Goal: Task Accomplishment & Management: Manage account settings

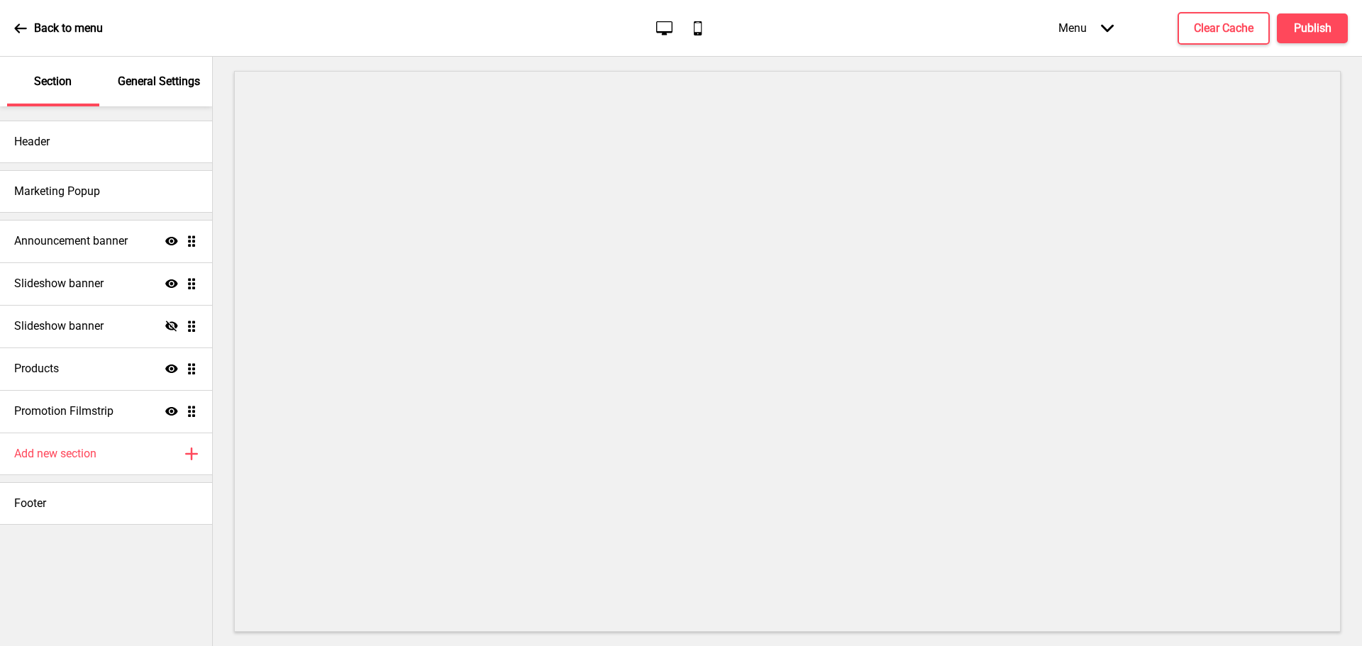
click at [150, 72] on div "General Settings" at bounding box center [160, 82] width 92 height 50
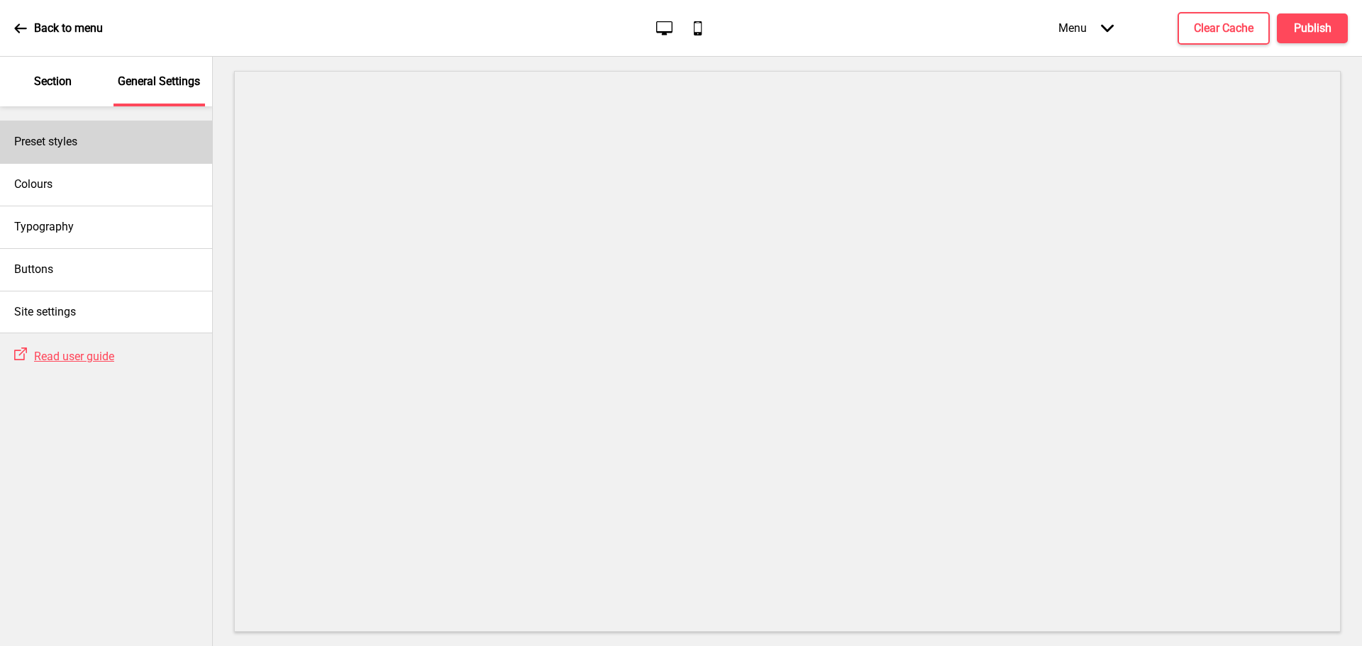
click at [142, 159] on div "Preset styles" at bounding box center [106, 142] width 212 height 43
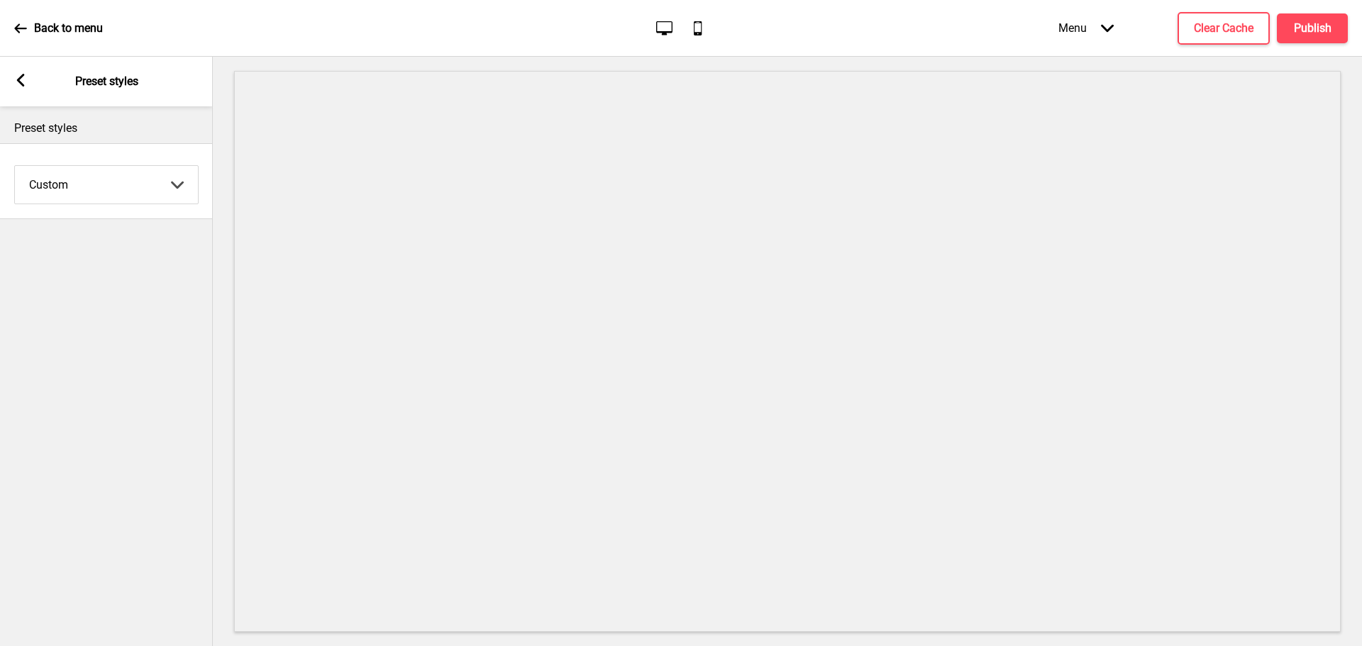
click at [141, 184] on select "Coffee Contrast Dark Earth Marine Minimalist Modern Oddle Pastel Yellow Fruits …" at bounding box center [106, 185] width 183 height 38
select select "coffee"
click at [15, 166] on select "Coffee Contrast Dark Earth Marine Minimalist Modern Oddle Pastel Yellow Fruits …" at bounding box center [106, 185] width 183 height 38
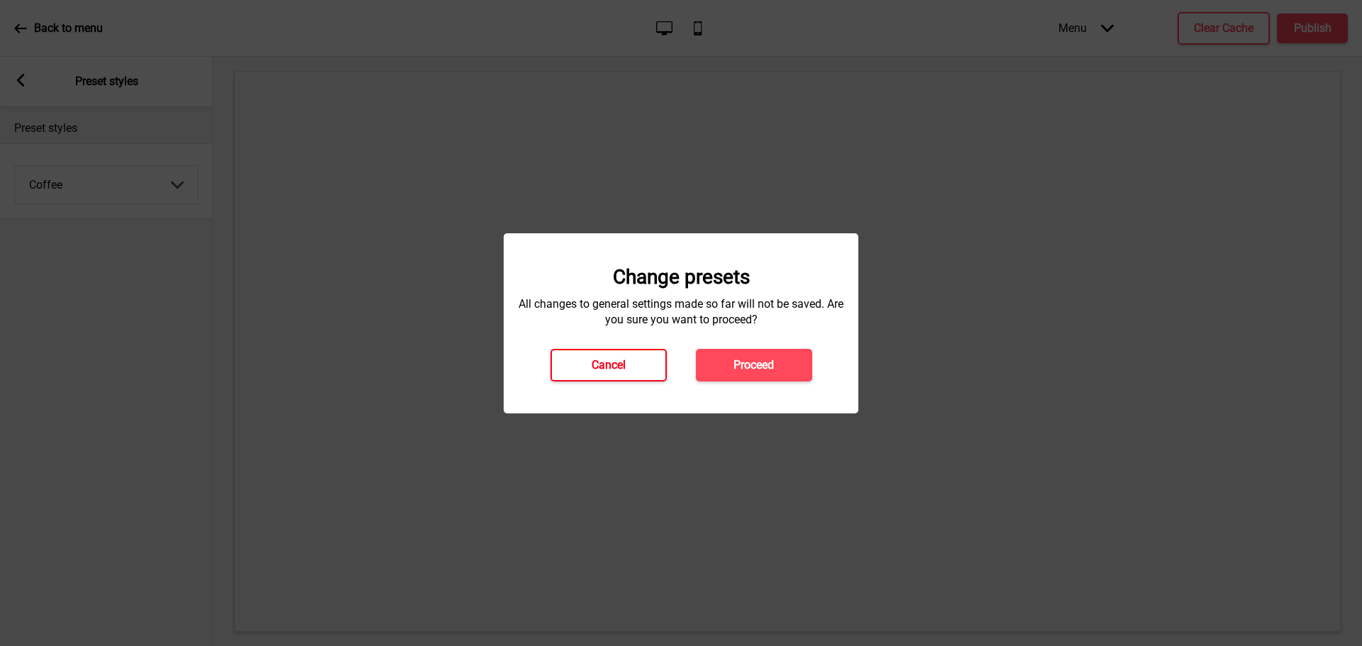
click at [589, 374] on button "Cancel" at bounding box center [609, 365] width 116 height 33
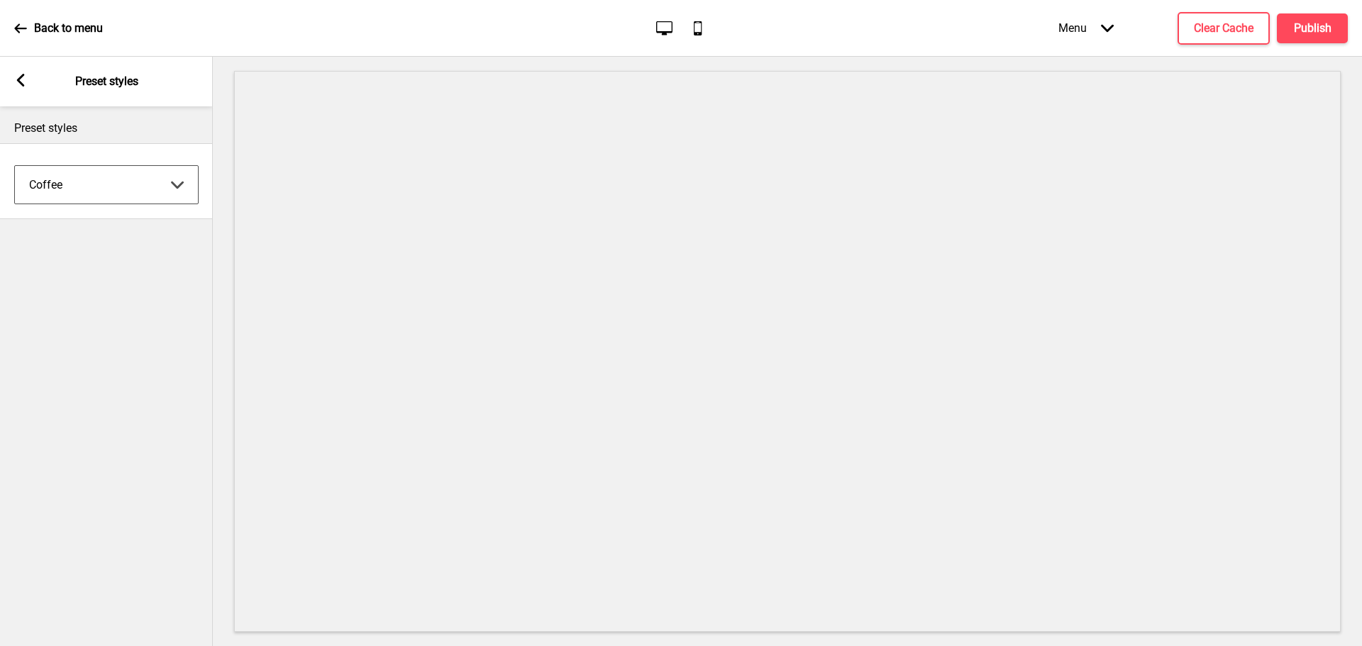
click at [177, 189] on select "Coffee Contrast Dark Earth Marine Minimalist Modern Oddle Pastel Yellow Fruits …" at bounding box center [106, 185] width 183 height 38
click at [19, 80] on icon at bounding box center [21, 80] width 8 height 13
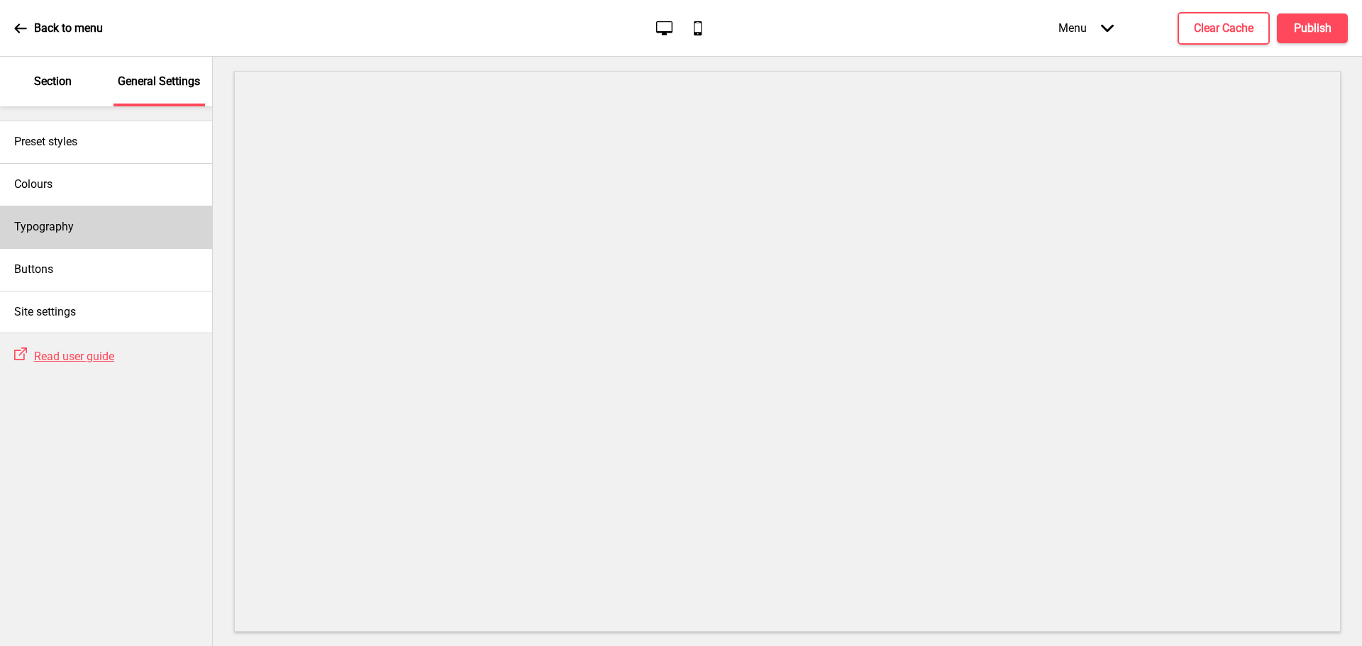
click at [117, 221] on div "Typography" at bounding box center [106, 227] width 212 height 43
select select "Lora"
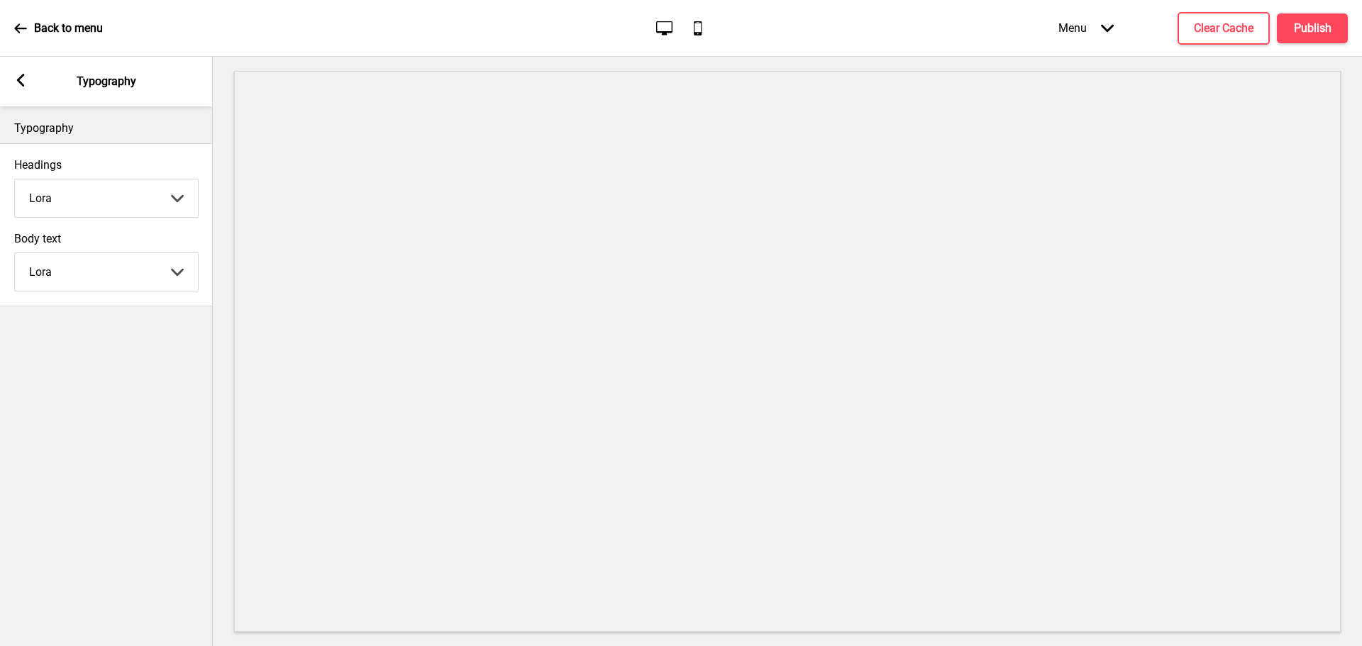
click at [23, 79] on rect at bounding box center [20, 80] width 13 height 13
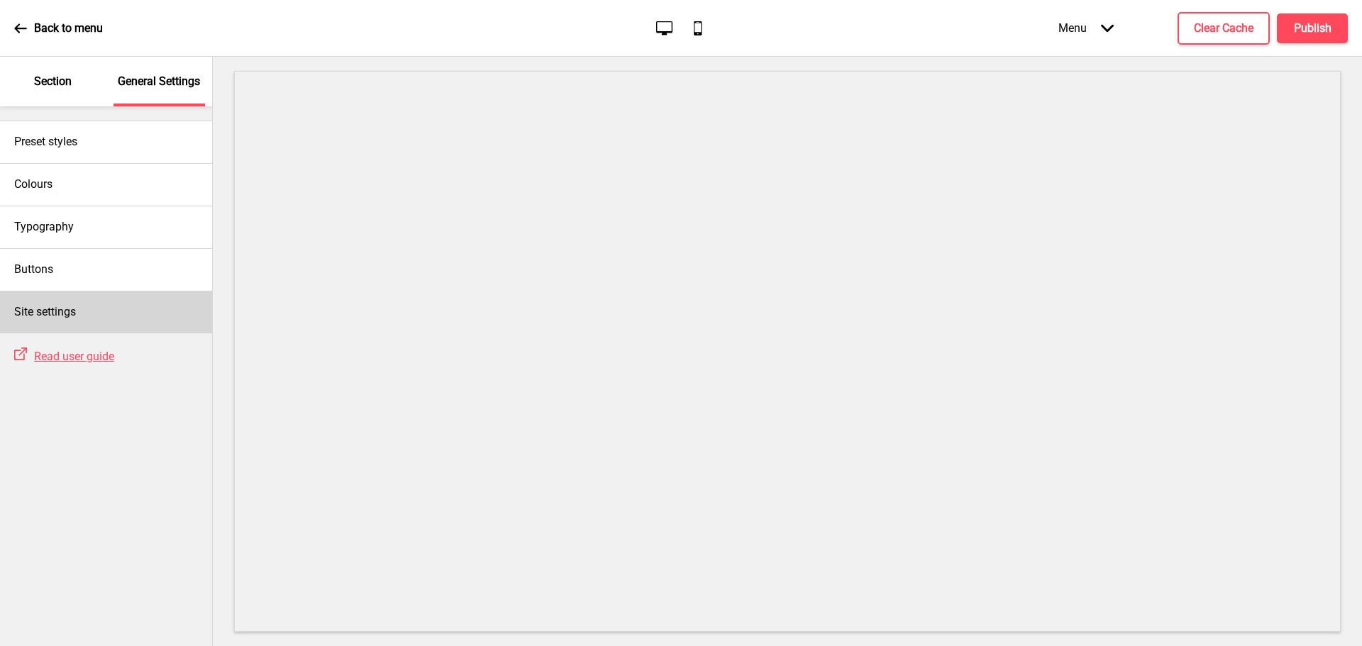
click at [120, 316] on div "Site settings" at bounding box center [106, 312] width 212 height 43
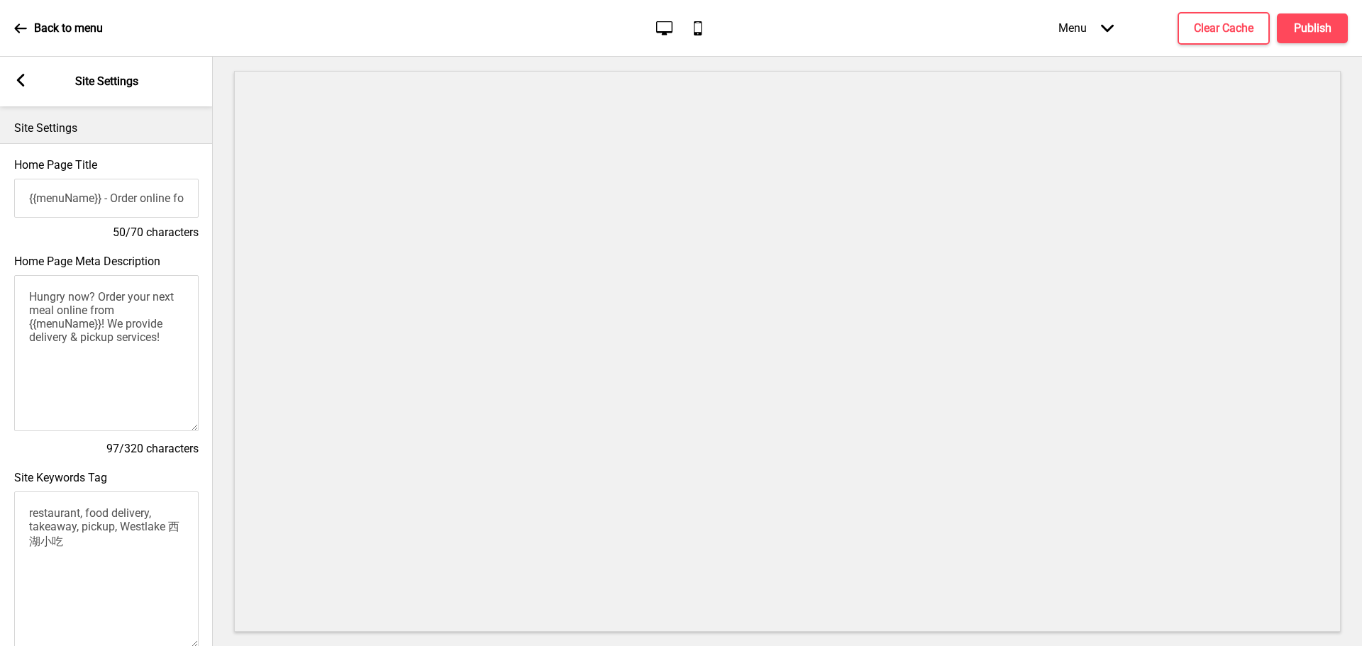
click at [26, 82] on rect at bounding box center [20, 80] width 13 height 13
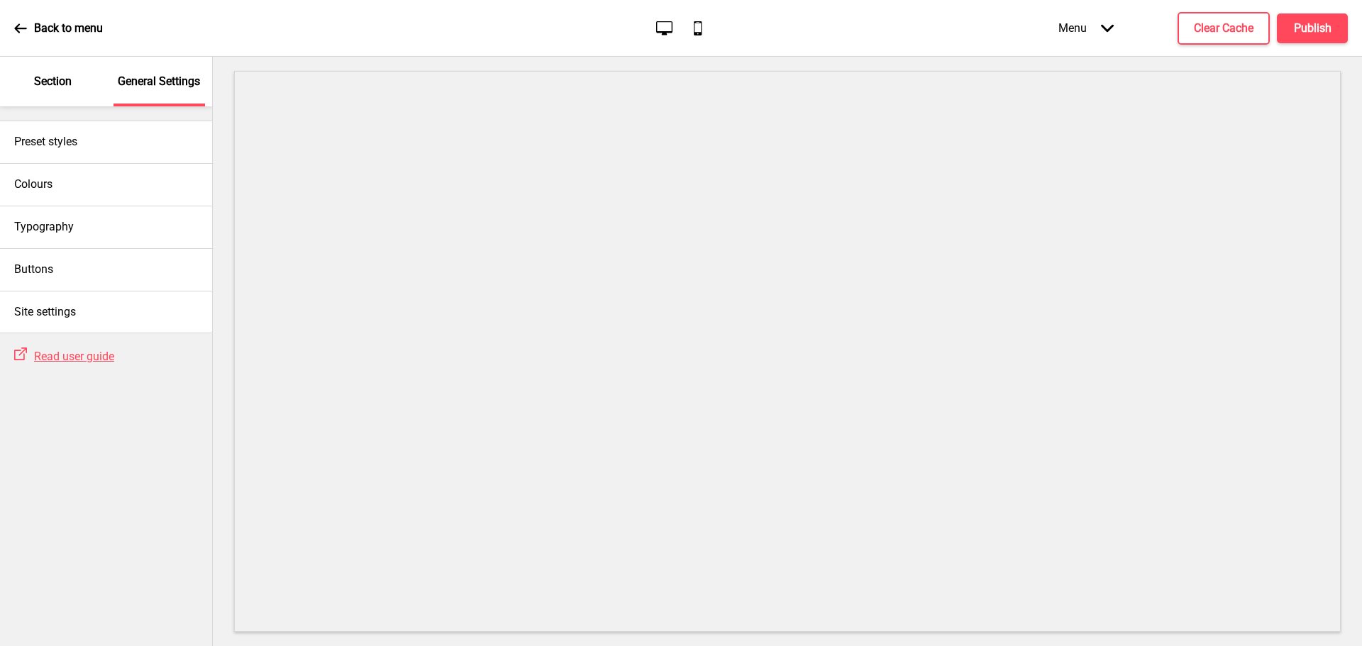
click at [16, 33] on icon at bounding box center [20, 28] width 13 height 13
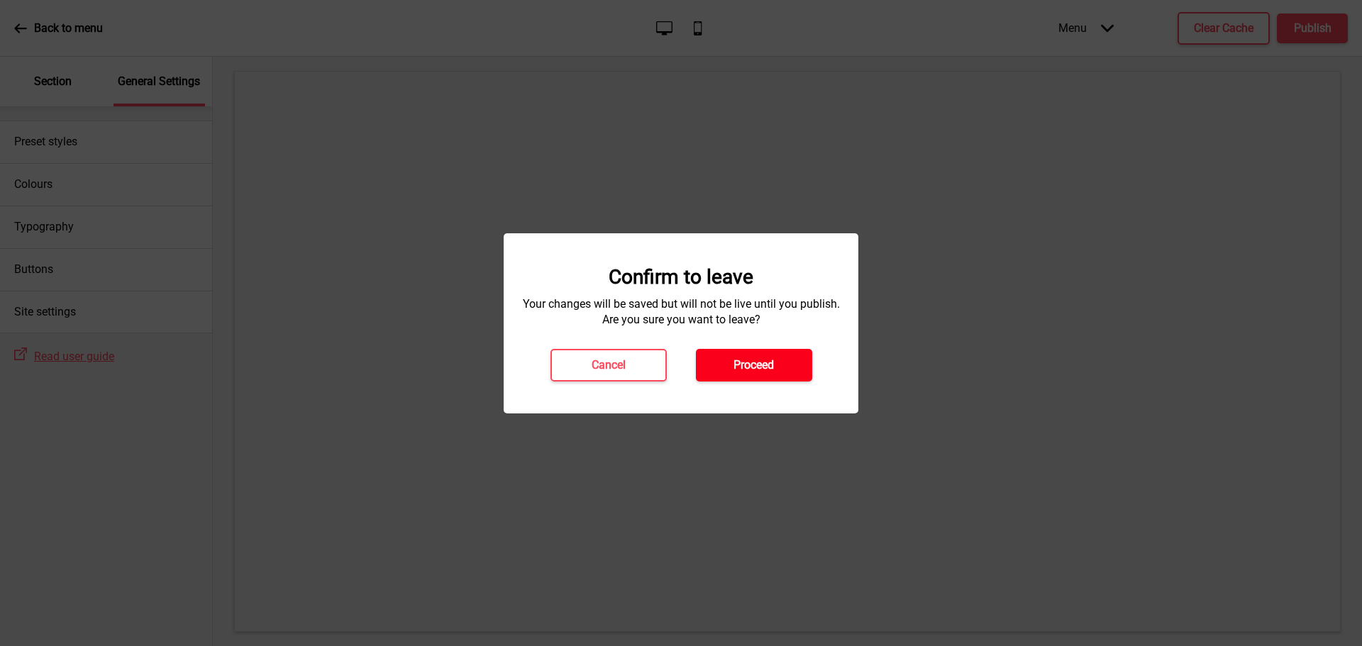
click at [748, 363] on h4 "Proceed" at bounding box center [754, 366] width 40 height 16
